Goal: Transaction & Acquisition: Purchase product/service

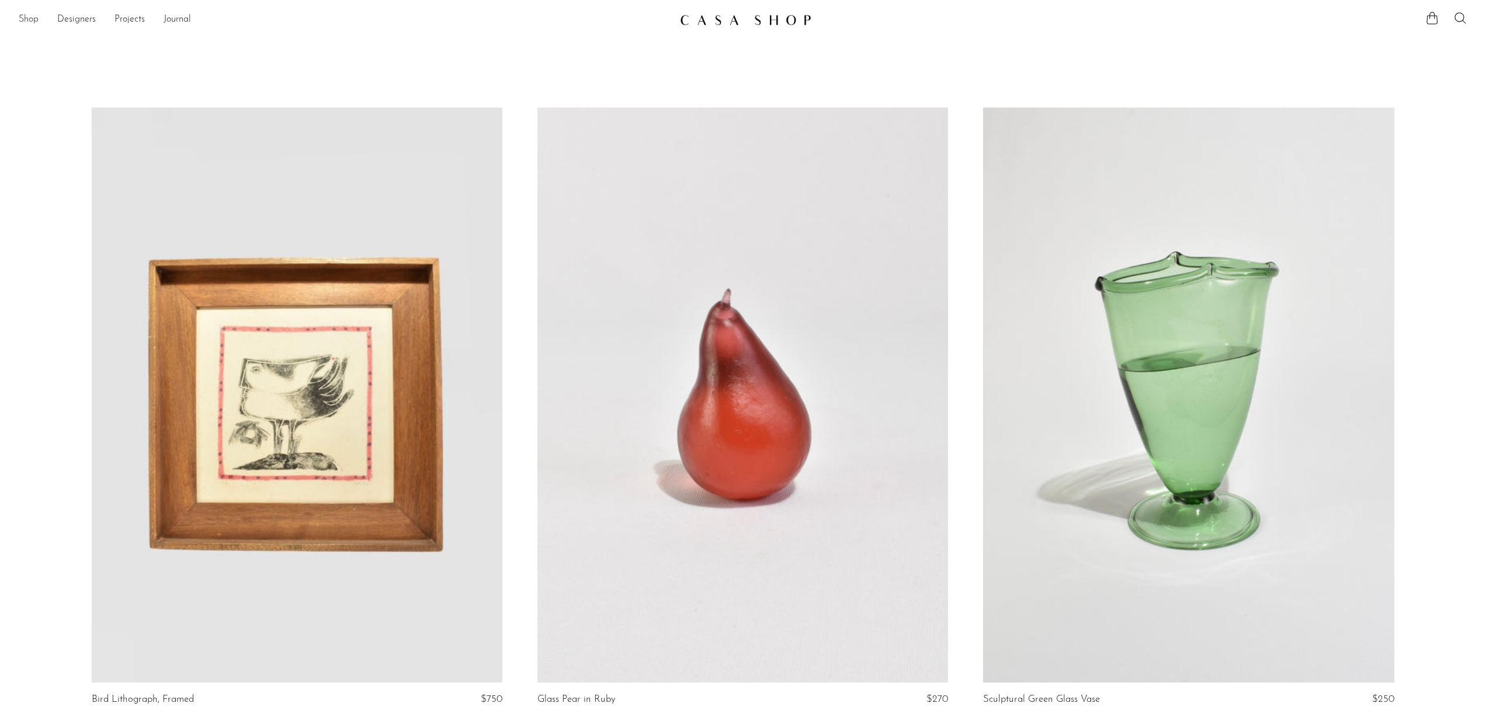
click at [26, 19] on link "Shop" at bounding box center [29, 19] width 20 height 15
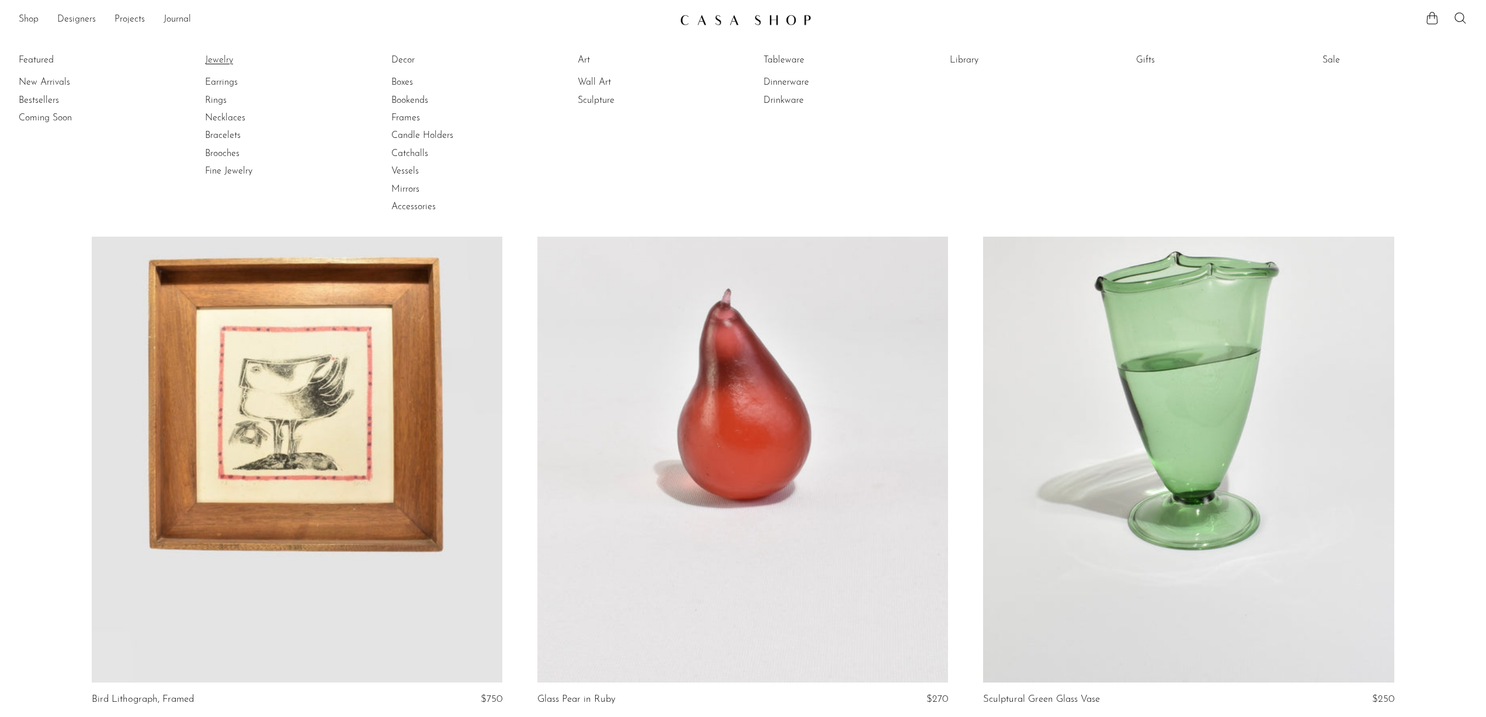
click at [220, 62] on link "Jewelry" at bounding box center [249, 60] width 88 height 13
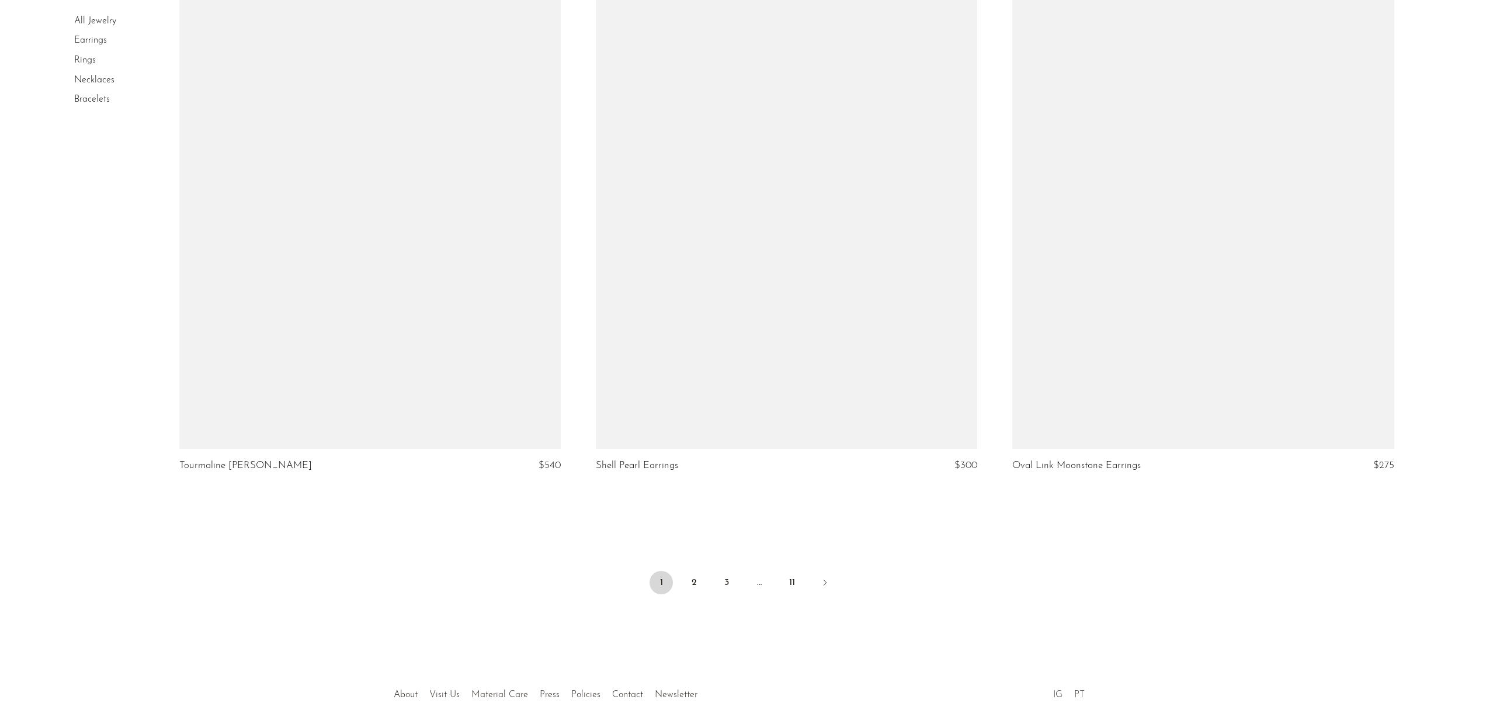
scroll to position [6693, 0]
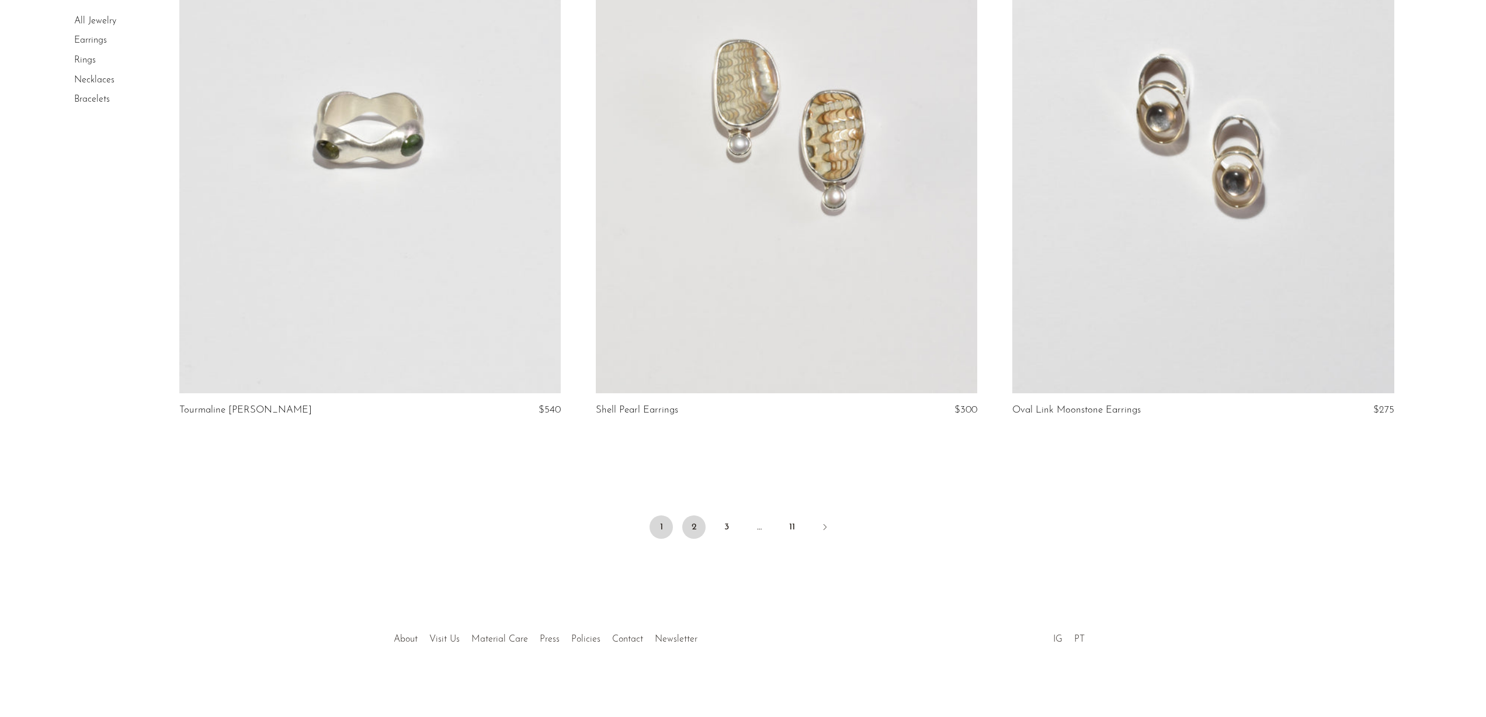
click at [696, 525] on link "2" at bounding box center [693, 526] width 23 height 23
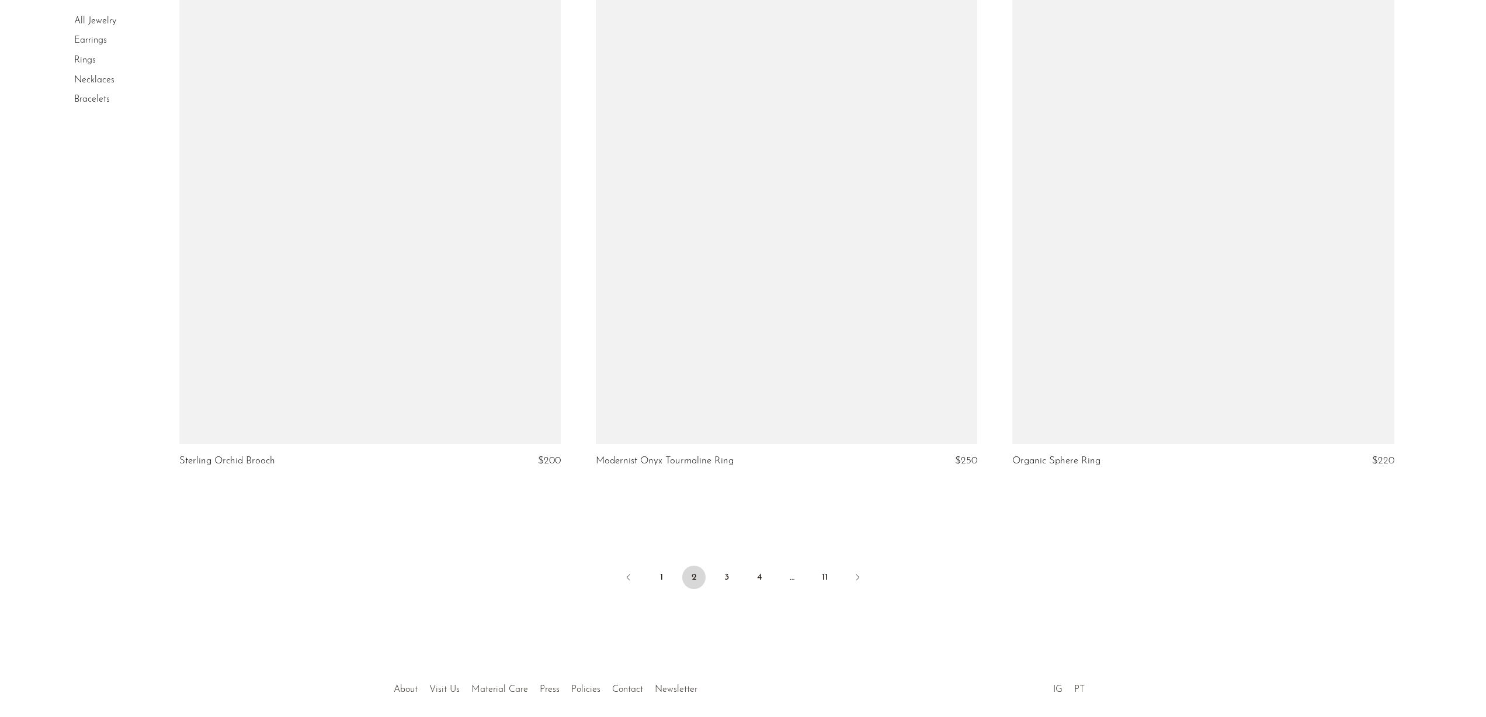
scroll to position [6733, 0]
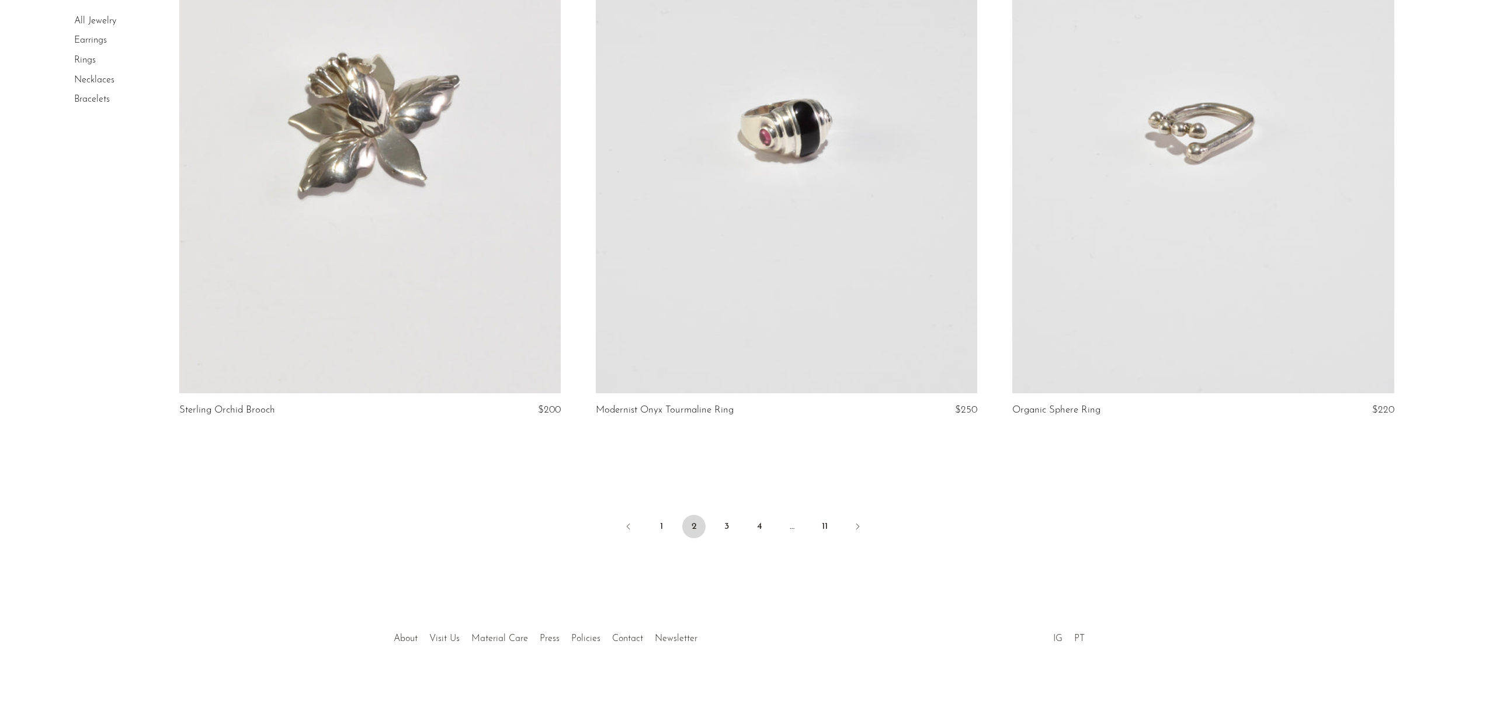
click at [104, 99] on link "Bracelets" at bounding box center [92, 99] width 36 height 9
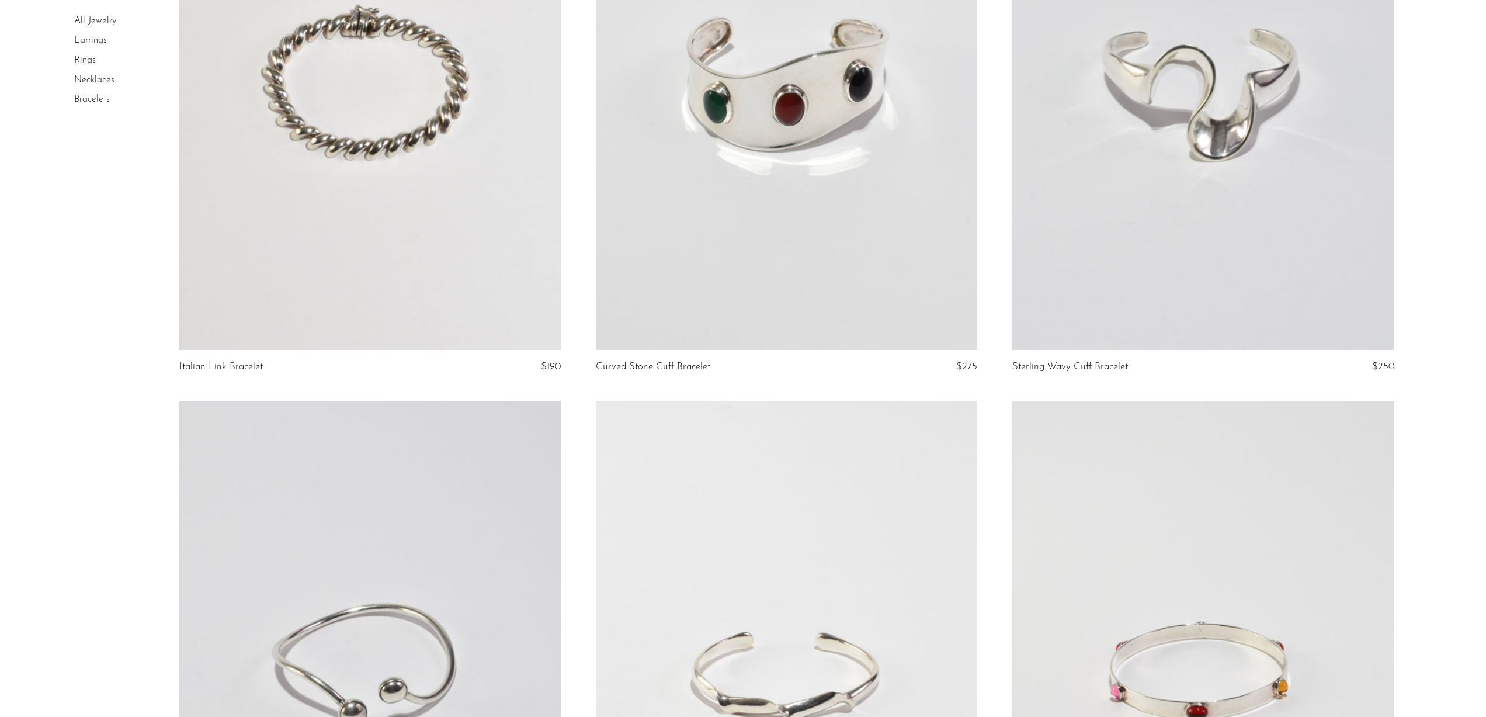
scroll to position [874, 0]
